Goal: Ask a question

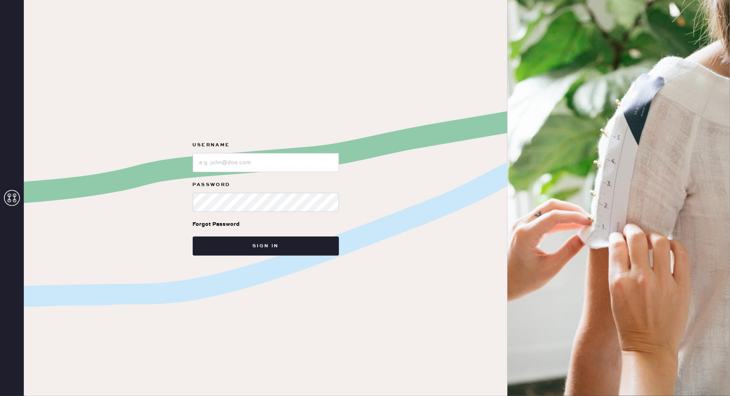
click at [234, 160] on input "loginName" at bounding box center [266, 162] width 146 height 19
click at [219, 158] on input "loginName" at bounding box center [266, 162] width 146 height 19
type input "[EMAIL_ADDRESS][DOMAIN_NAME]"
click at [193, 236] on button "Sign in" at bounding box center [266, 245] width 146 height 19
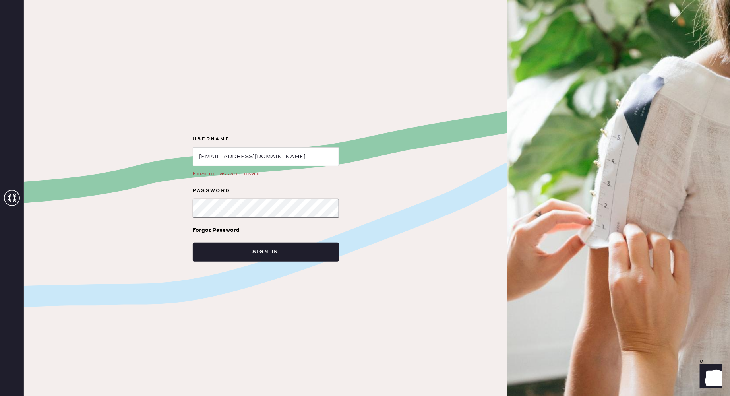
click at [193, 242] on button "Sign in" at bounding box center [266, 251] width 146 height 19
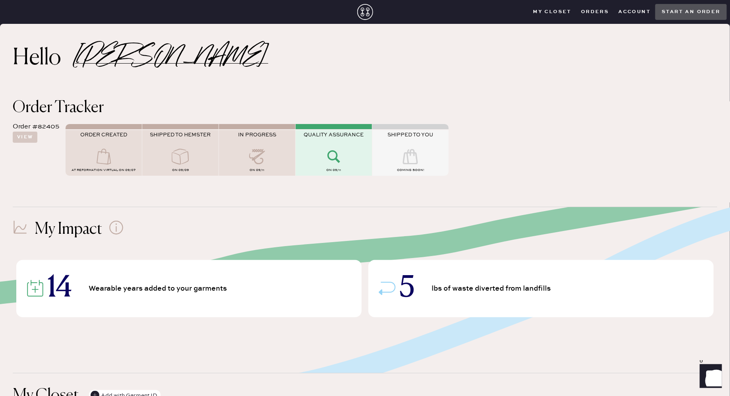
scroll to position [3, 0]
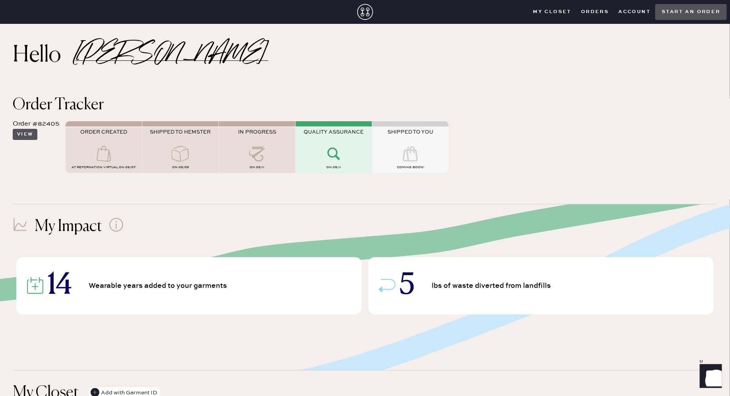
click at [25, 131] on button "View" at bounding box center [25, 134] width 25 height 11
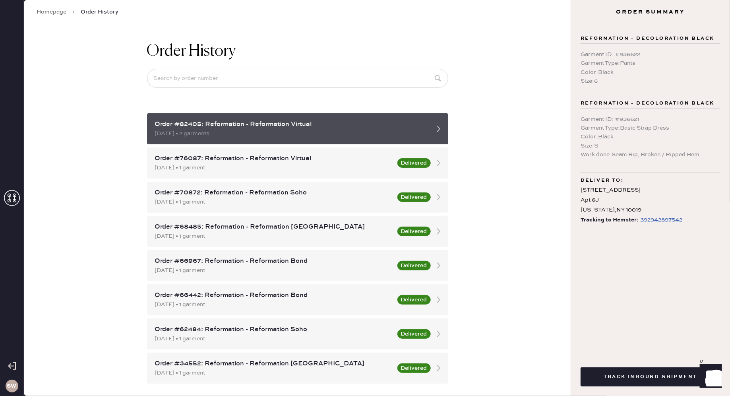
click at [249, 128] on div "Order #82405: Reformation - Reformation Virtual" at bounding box center [290, 125] width 271 height 10
click at [407, 120] on div "Order #82405: Reformation - Reformation Virtual" at bounding box center [290, 125] width 271 height 10
click at [435, 128] on icon at bounding box center [439, 129] width 16 height 16
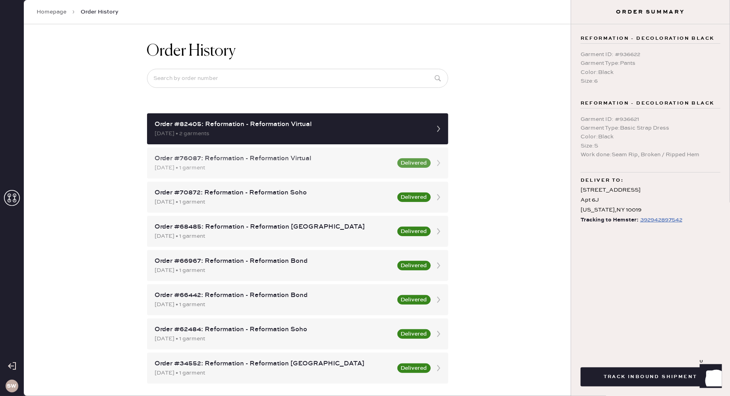
click at [324, 152] on div "Order #76087: Reformation - Reformation Virtual [DATE] • 1 garment Delivered" at bounding box center [297, 162] width 301 height 31
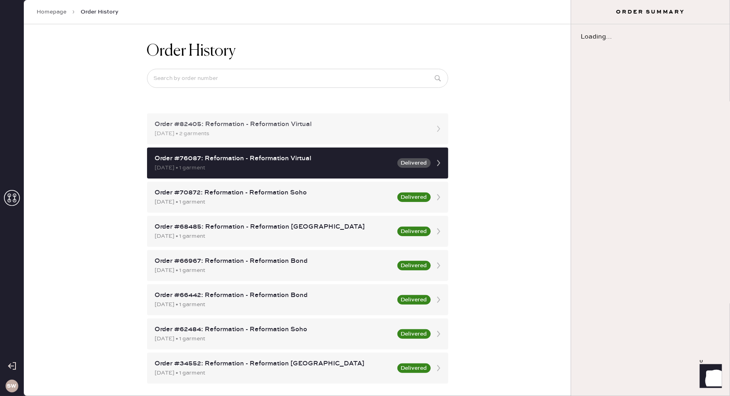
click at [326, 132] on div "[DATE] • 2 garments" at bounding box center [290, 133] width 271 height 9
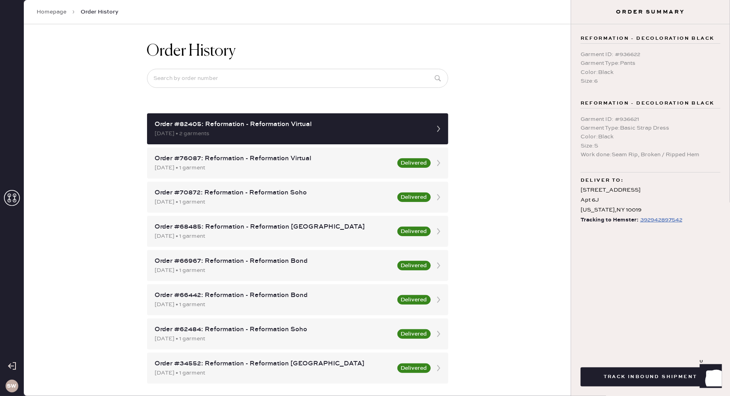
click at [640, 221] on div "392942897542" at bounding box center [661, 220] width 42 height 10
click at [342, 164] on div "[DATE] • 1 garment" at bounding box center [274, 167] width 238 height 9
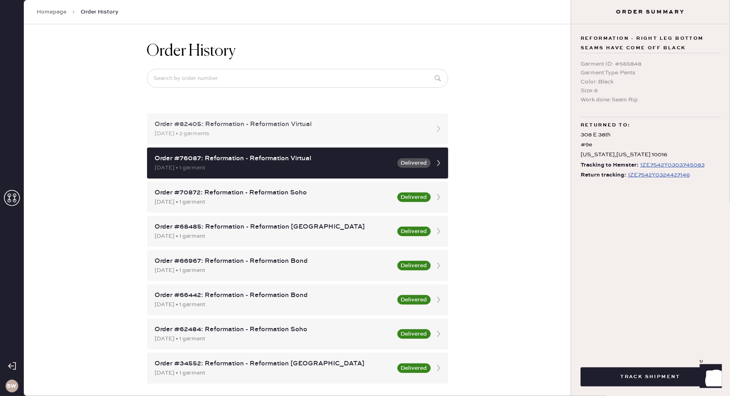
click at [324, 136] on div "[DATE] • 2 garments" at bounding box center [290, 133] width 271 height 9
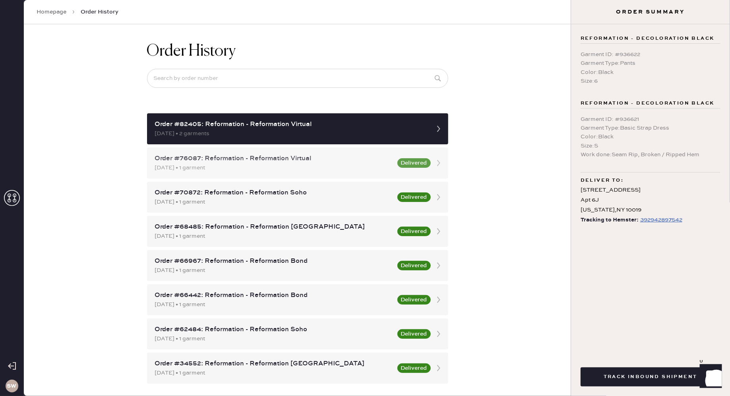
click at [315, 160] on div "Order #76087: Reformation - Reformation Virtual" at bounding box center [274, 159] width 238 height 10
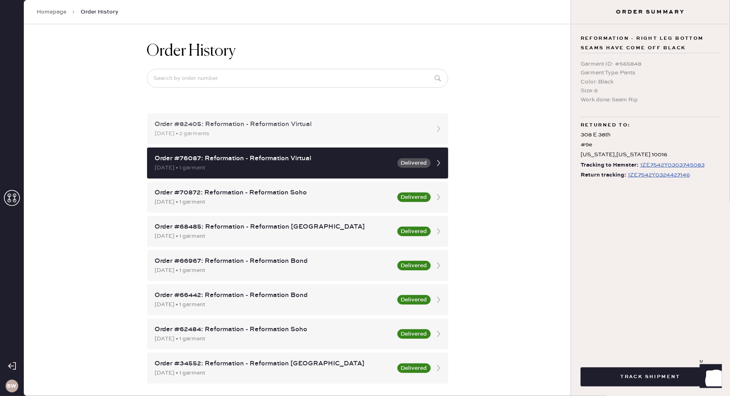
click at [307, 139] on div "Order #82405: Reformation - Reformation Virtual [DATE] • 2 garments" at bounding box center [297, 128] width 301 height 31
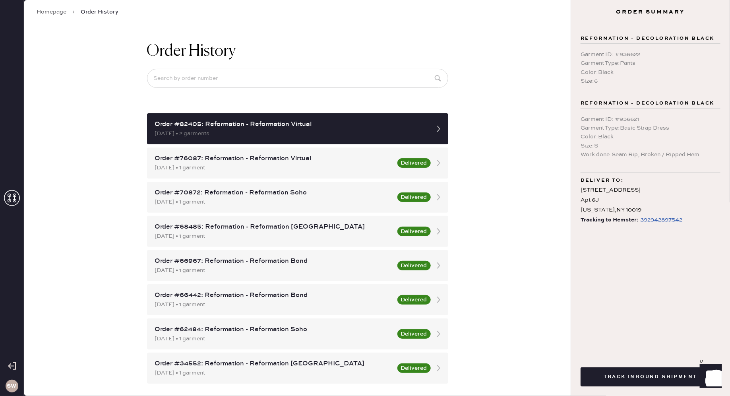
click at [58, 12] on link "Homepage" at bounding box center [52, 12] width 30 height 8
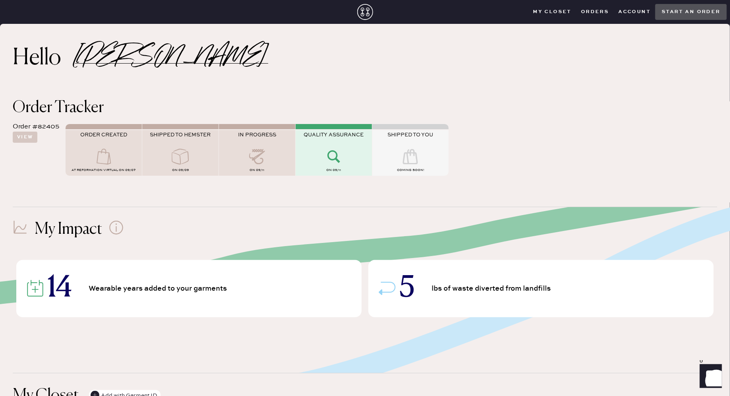
click at [711, 378] on icon "Show" at bounding box center [709, 375] width 9 height 10
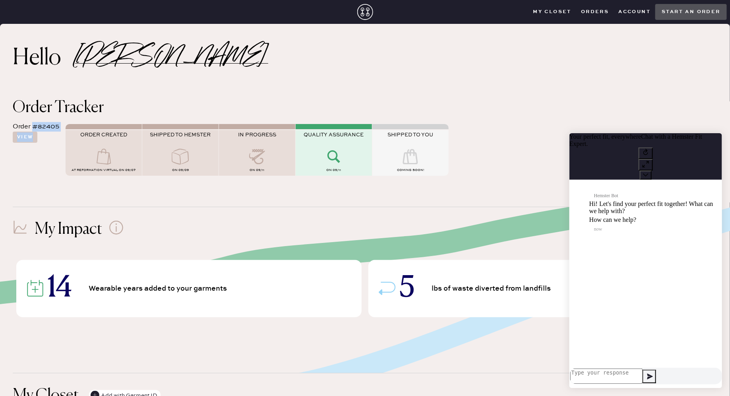
drag, startPoint x: 34, startPoint y: 126, endPoint x: 60, endPoint y: 126, distance: 25.8
click at [62, 126] on div "Order #82405 View ORDER CREATED AT Reformation Virtual on 09/07 SHIPPED TO HEMS…" at bounding box center [365, 149] width 704 height 66
click at [56, 126] on div "Order #82405" at bounding box center [36, 127] width 46 height 10
drag, startPoint x: 60, startPoint y: 127, endPoint x: 34, endPoint y: 126, distance: 25.8
click at [34, 126] on div "Order #82405 View ORDER CREATED AT Reformation Virtual on 09/07 SHIPPED TO HEMS…" at bounding box center [365, 149] width 704 height 66
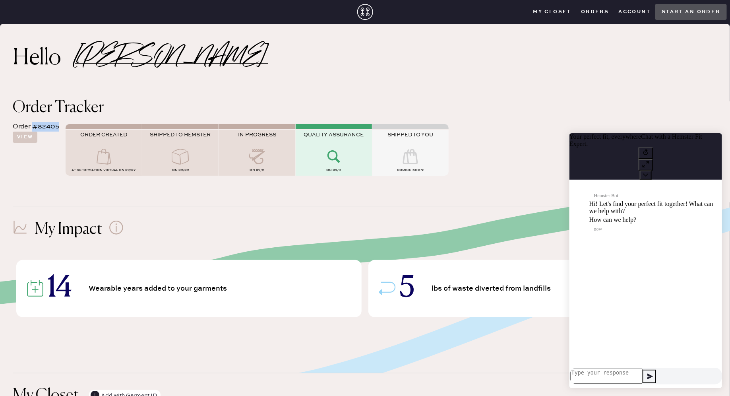
copy div "#82405"
click at [598, 374] on textarea at bounding box center [606, 375] width 72 height 15
paste textarea "#82405"
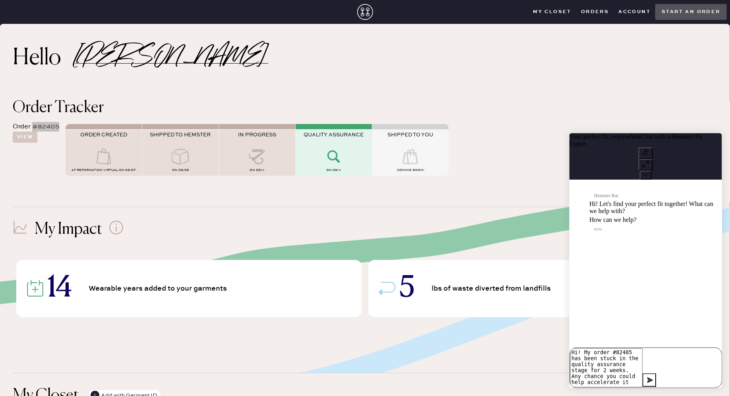
type textarea "Hi! My order #82405 has been stuck in the quality assurance stage for 2 weeks. …"
